Goal: Task Accomplishment & Management: Manage account settings

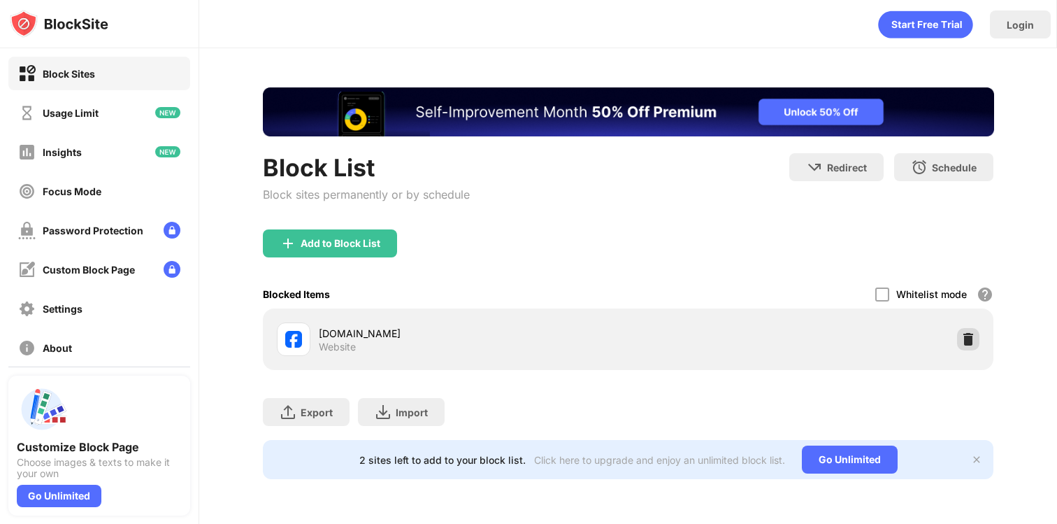
click at [970, 344] on img at bounding box center [968, 339] width 14 height 14
